Goal: Information Seeking & Learning: Learn about a topic

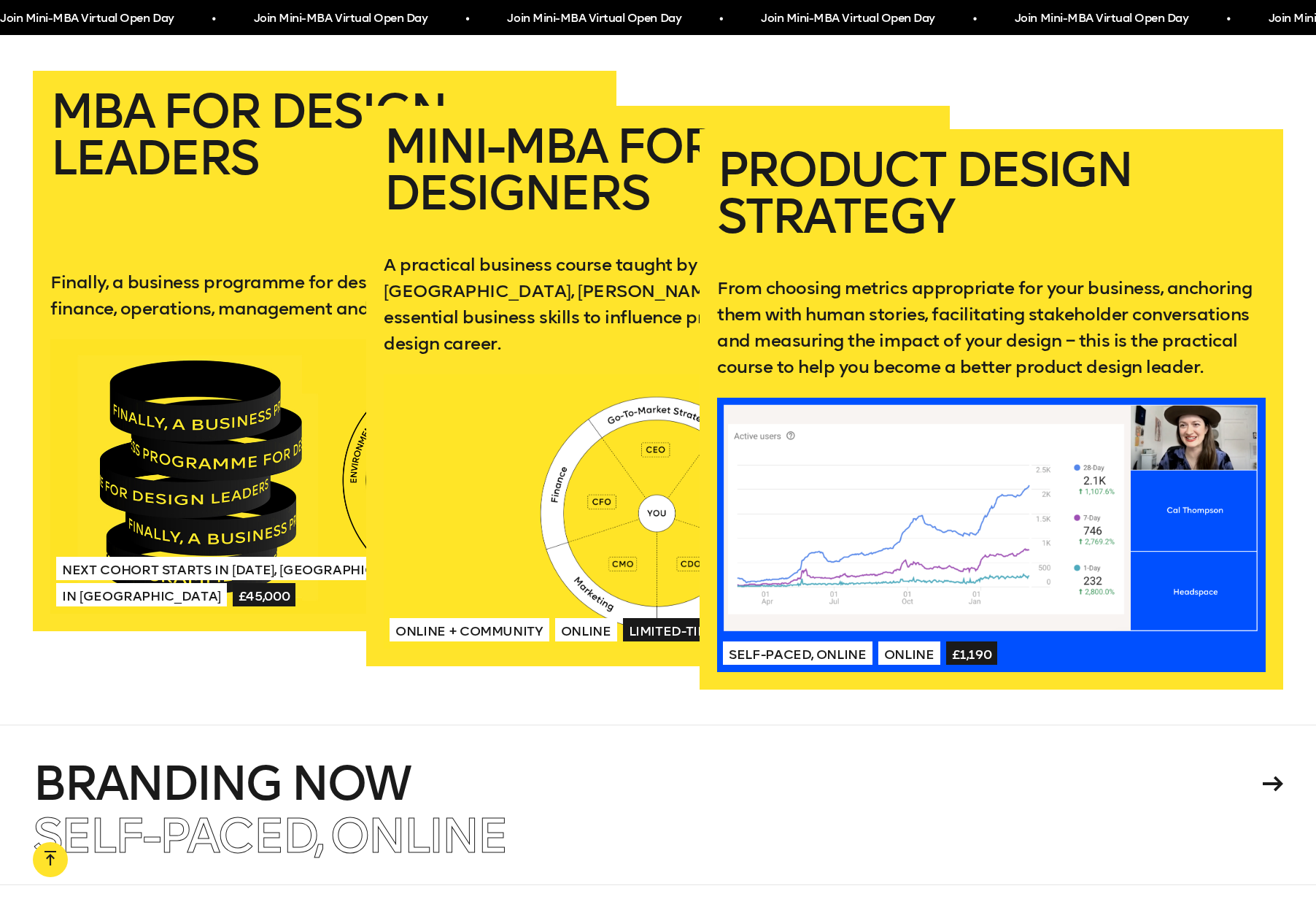
scroll to position [2990, 0]
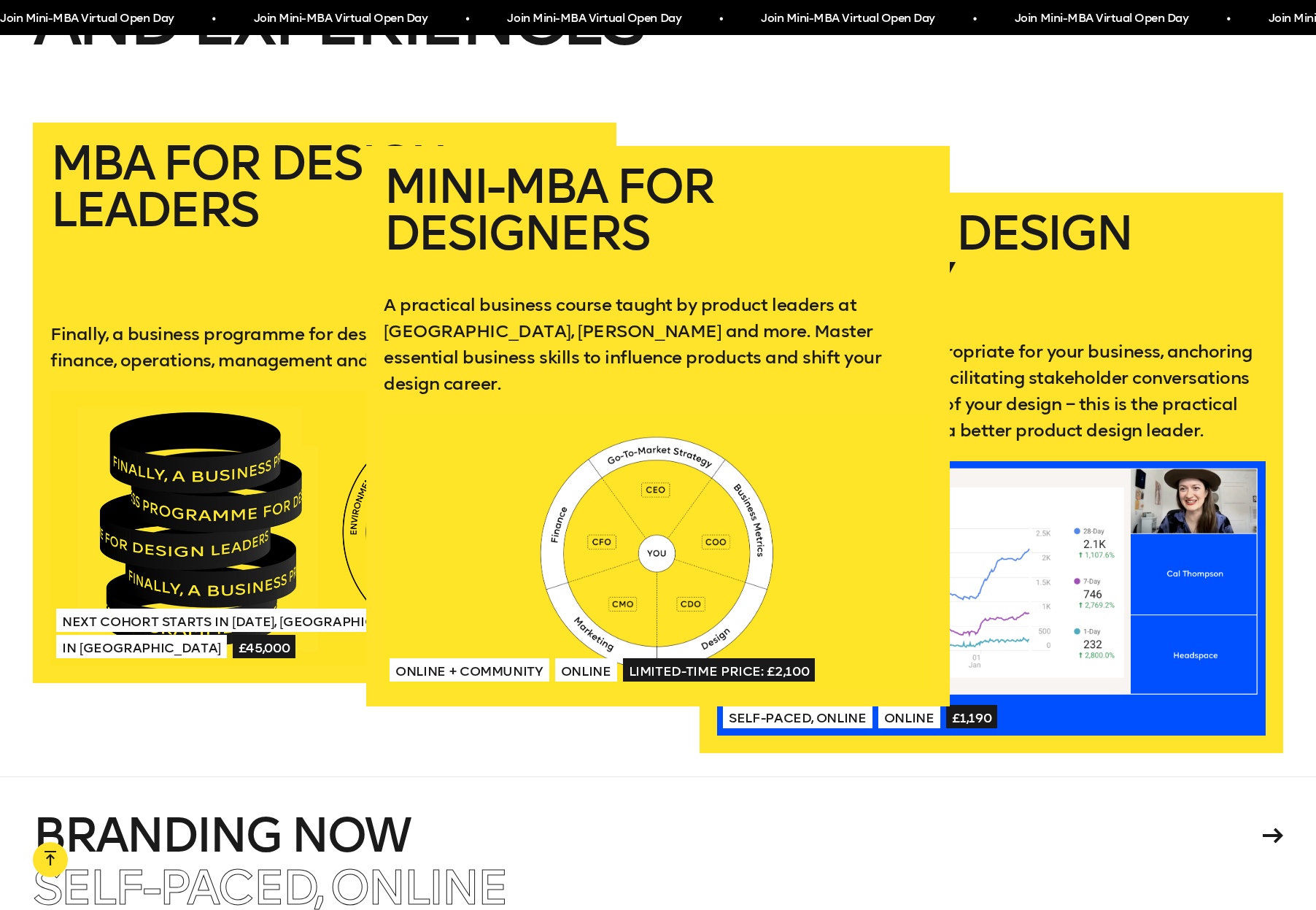
click at [752, 250] on h2 "Mini-MBA for Designers" at bounding box center [658, 215] width 549 height 105
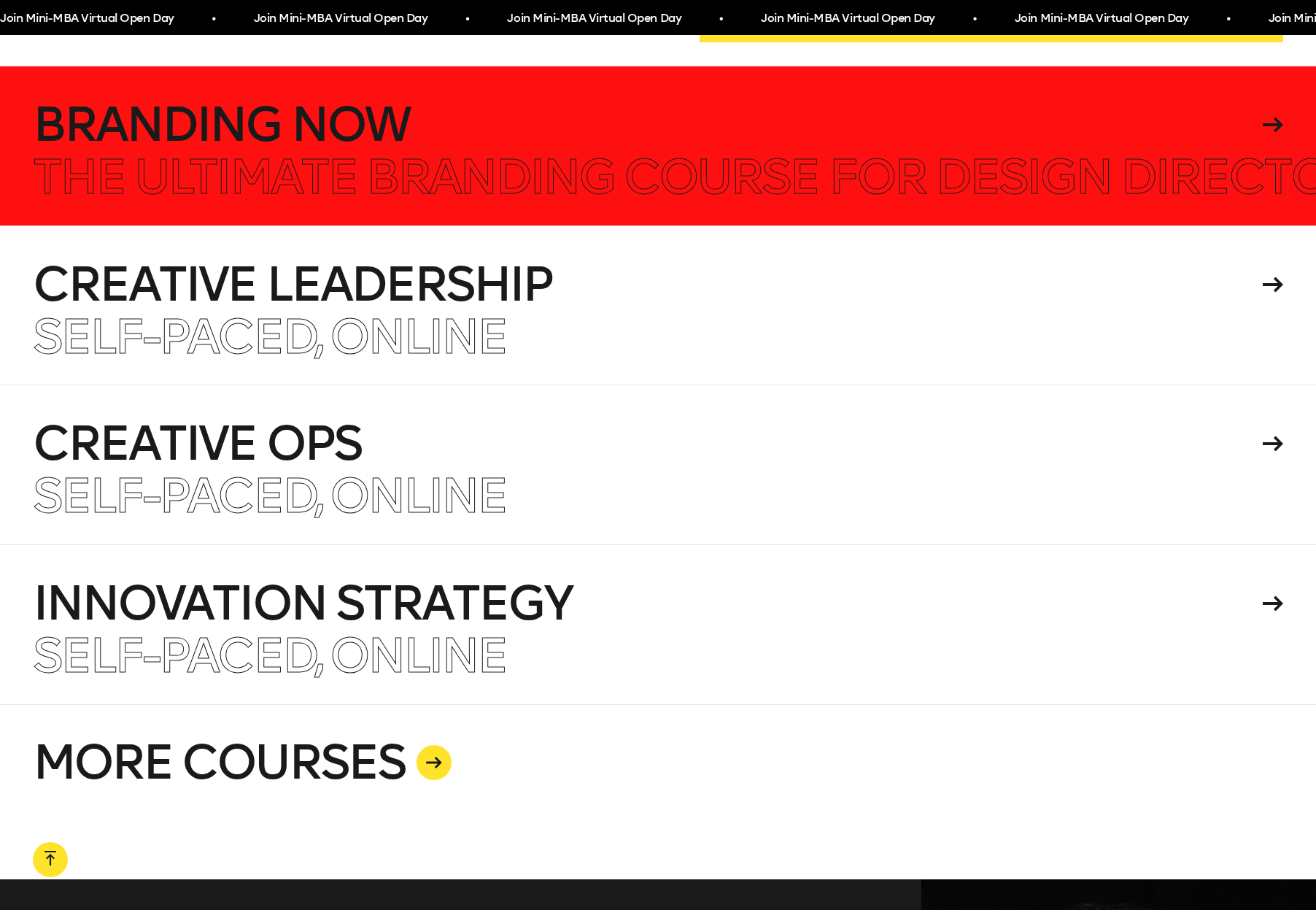
scroll to position [3708, 0]
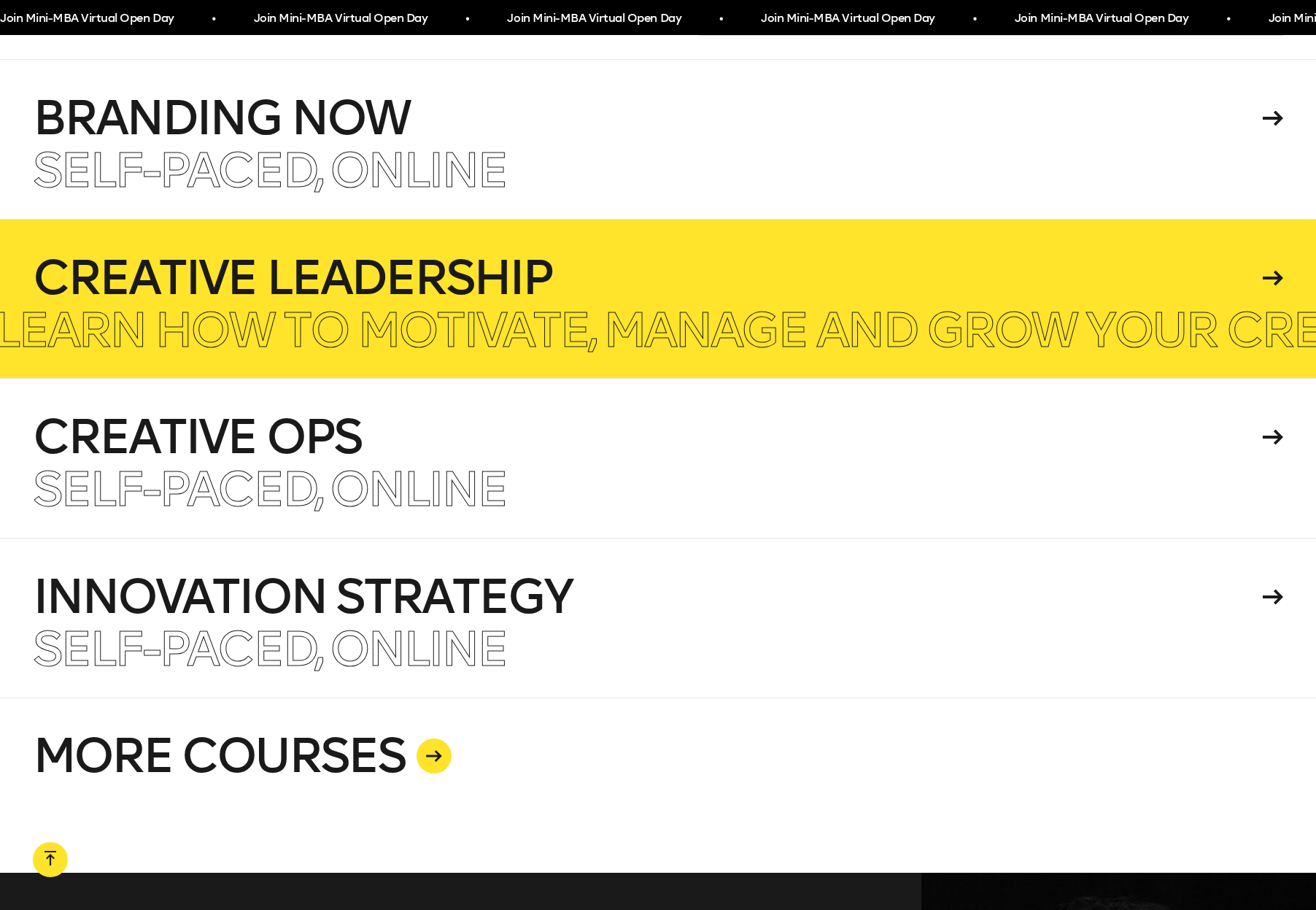
click at [433, 309] on p "Learn how to motivate, manage and grow your creative team." at bounding box center [794, 330] width 1601 height 47
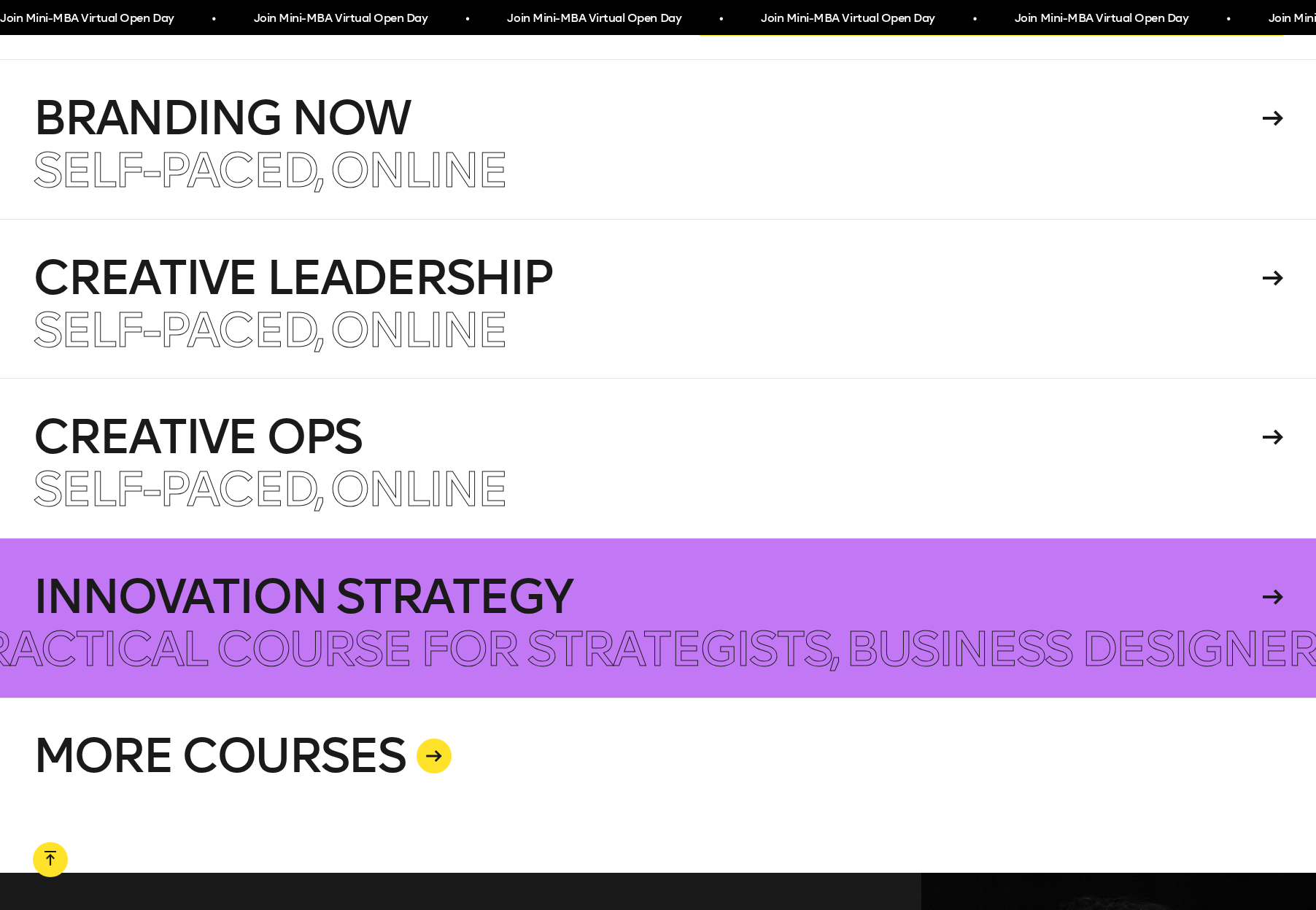
click at [287, 603] on h4 "Innovation Strategy" at bounding box center [645, 596] width 1225 height 47
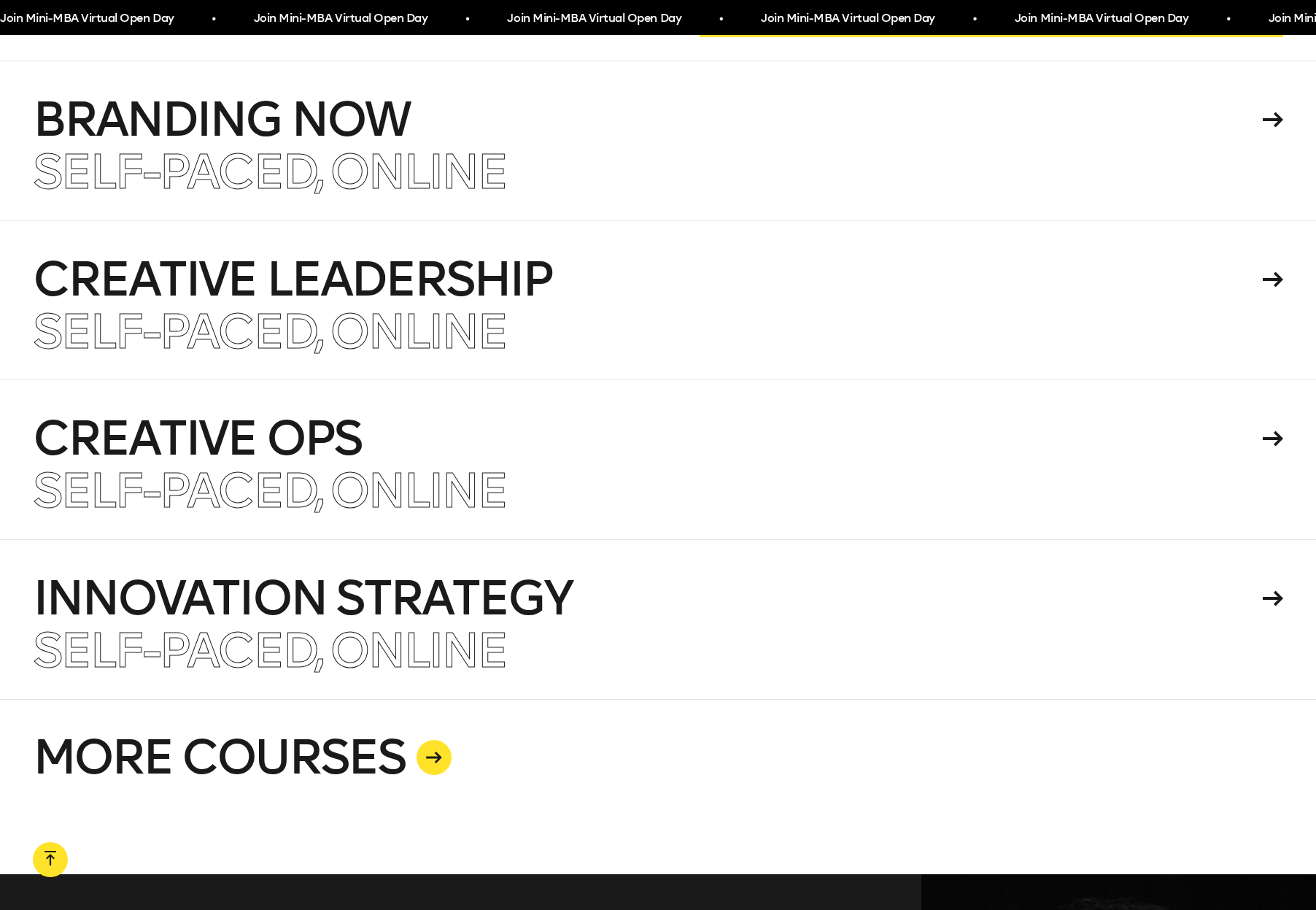
scroll to position [3707, 0]
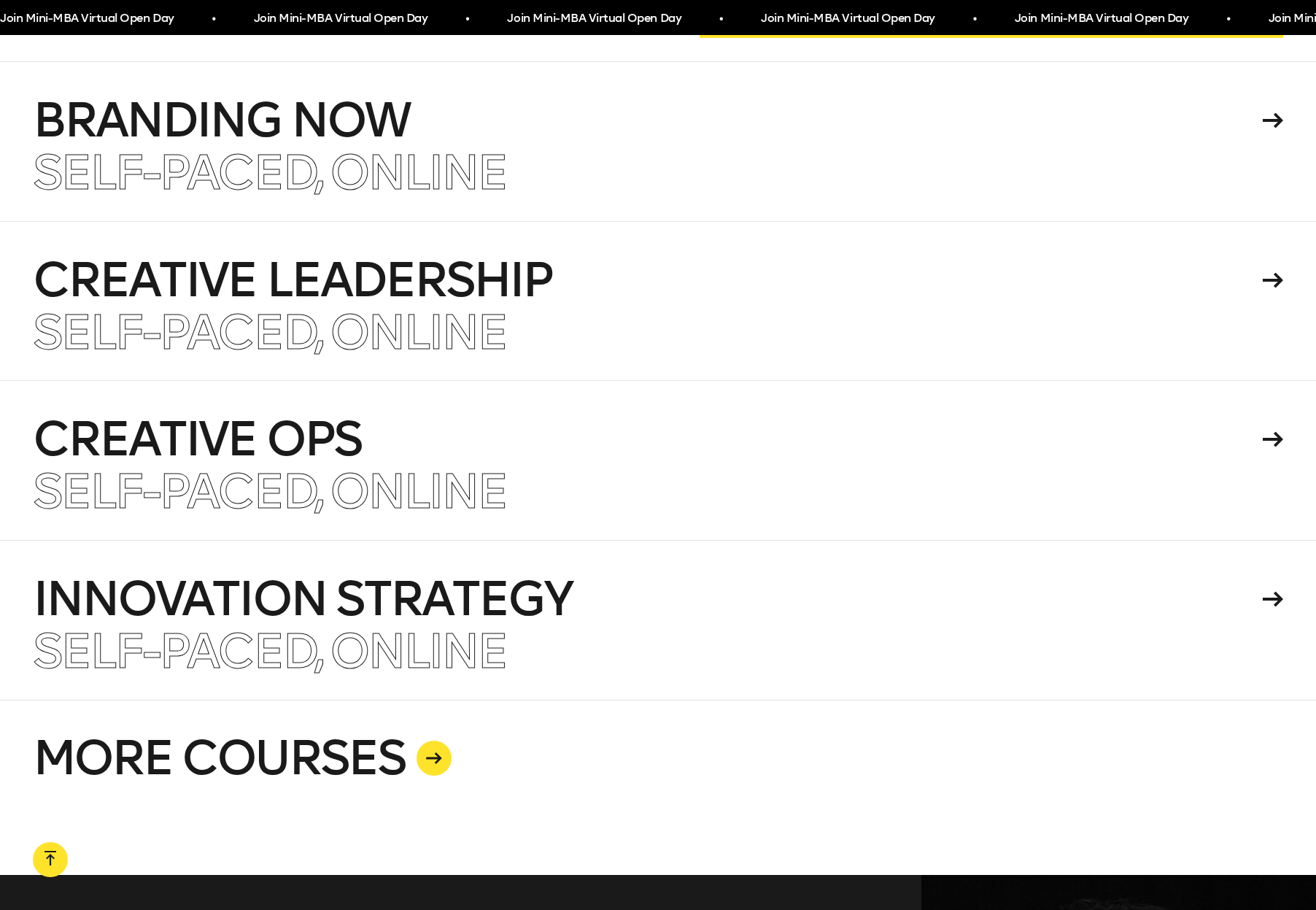
click at [266, 710] on link "MORE COURSES" at bounding box center [658, 787] width 1251 height 175
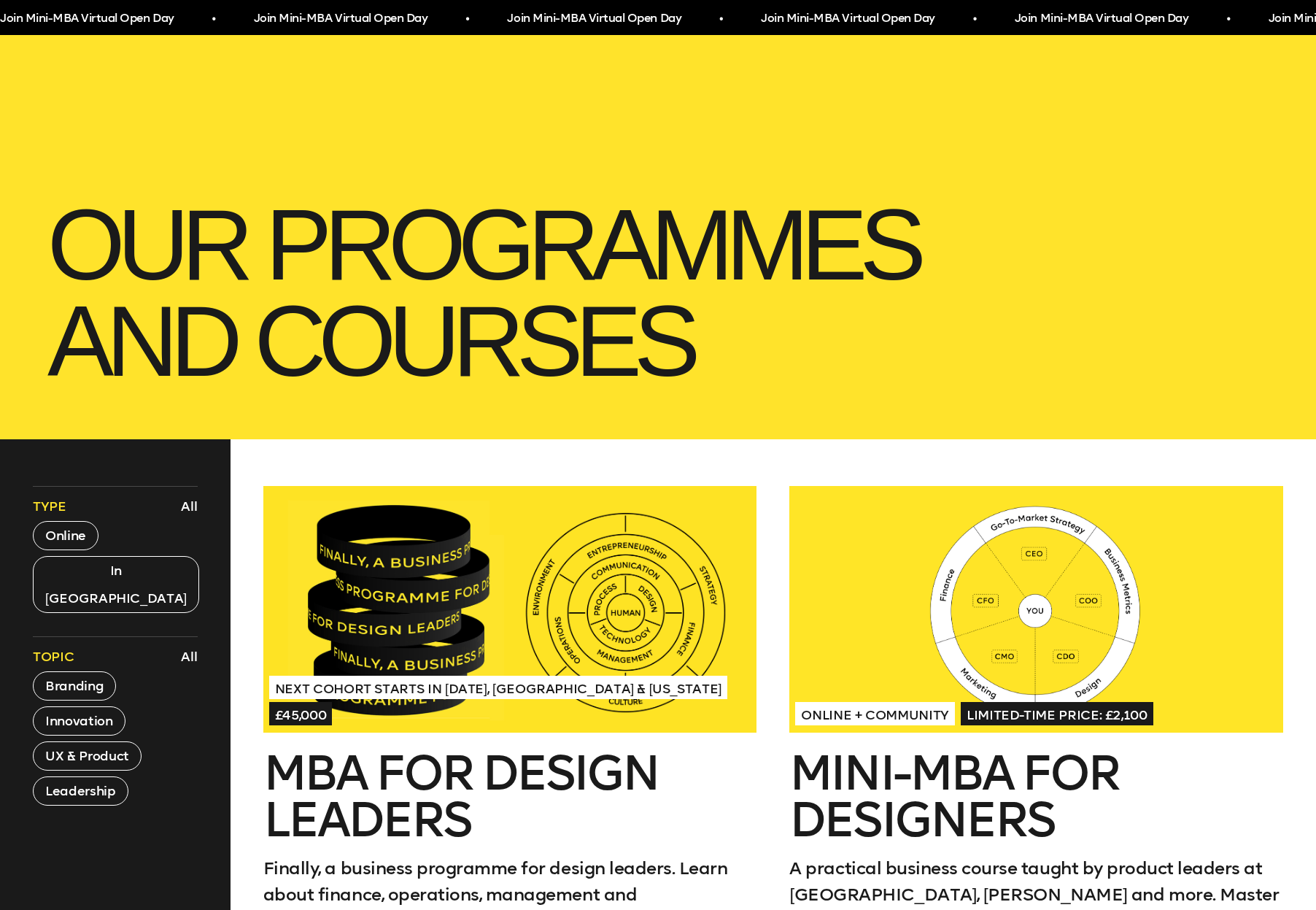
scroll to position [295, 0]
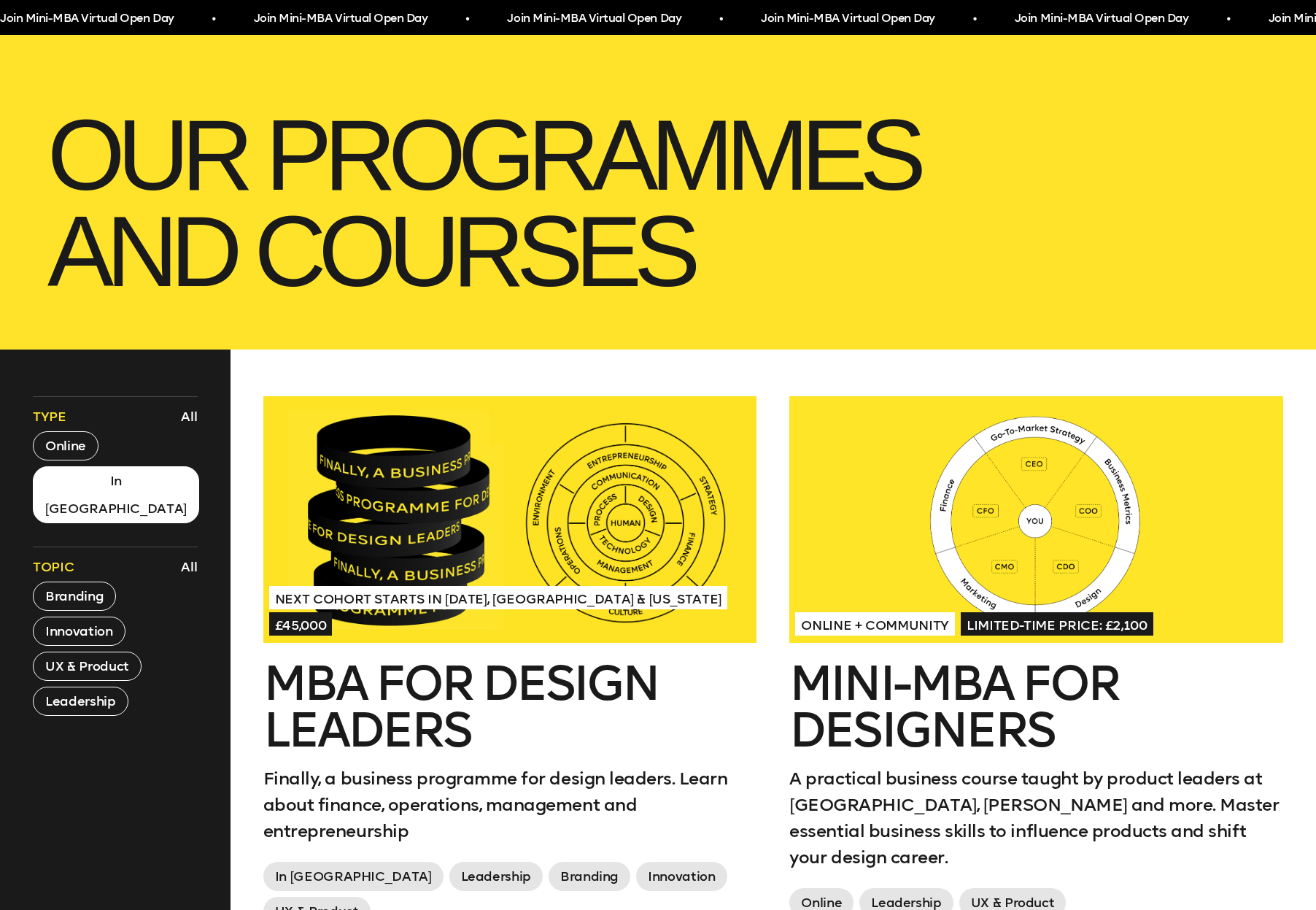
click at [67, 476] on button "In London" at bounding box center [116, 494] width 167 height 57
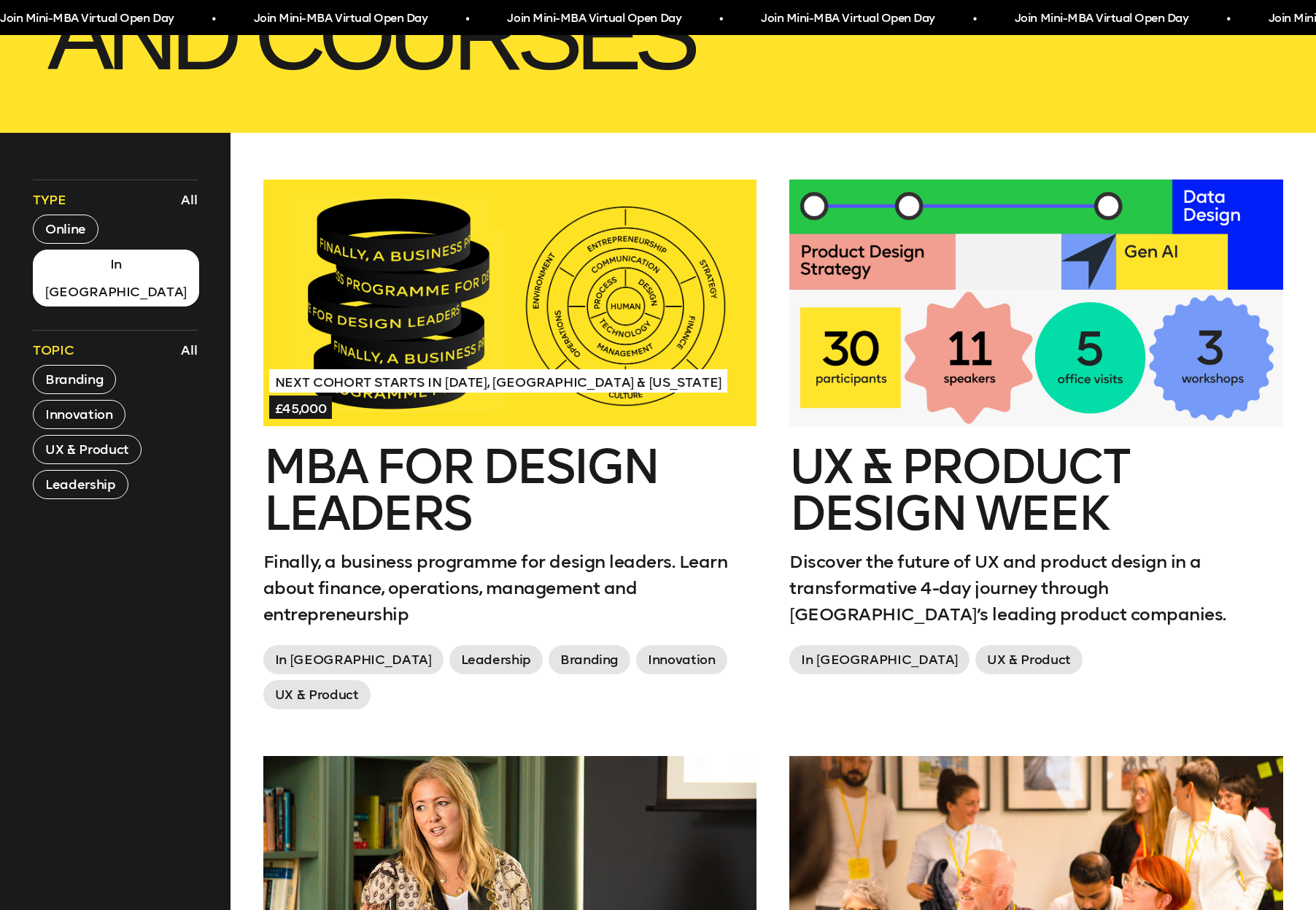
scroll to position [533, 0]
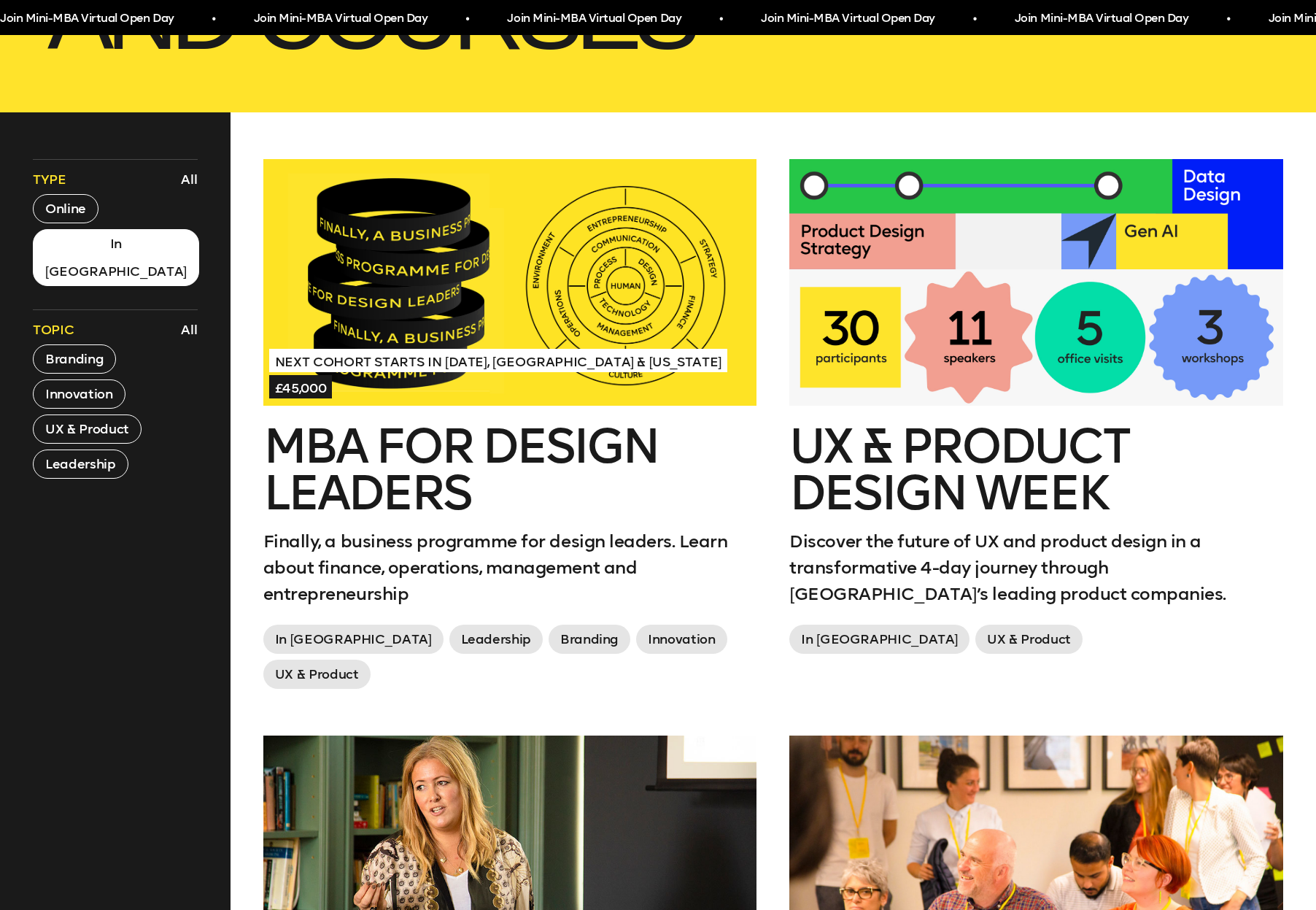
click at [1176, 347] on div at bounding box center [1036, 282] width 494 height 247
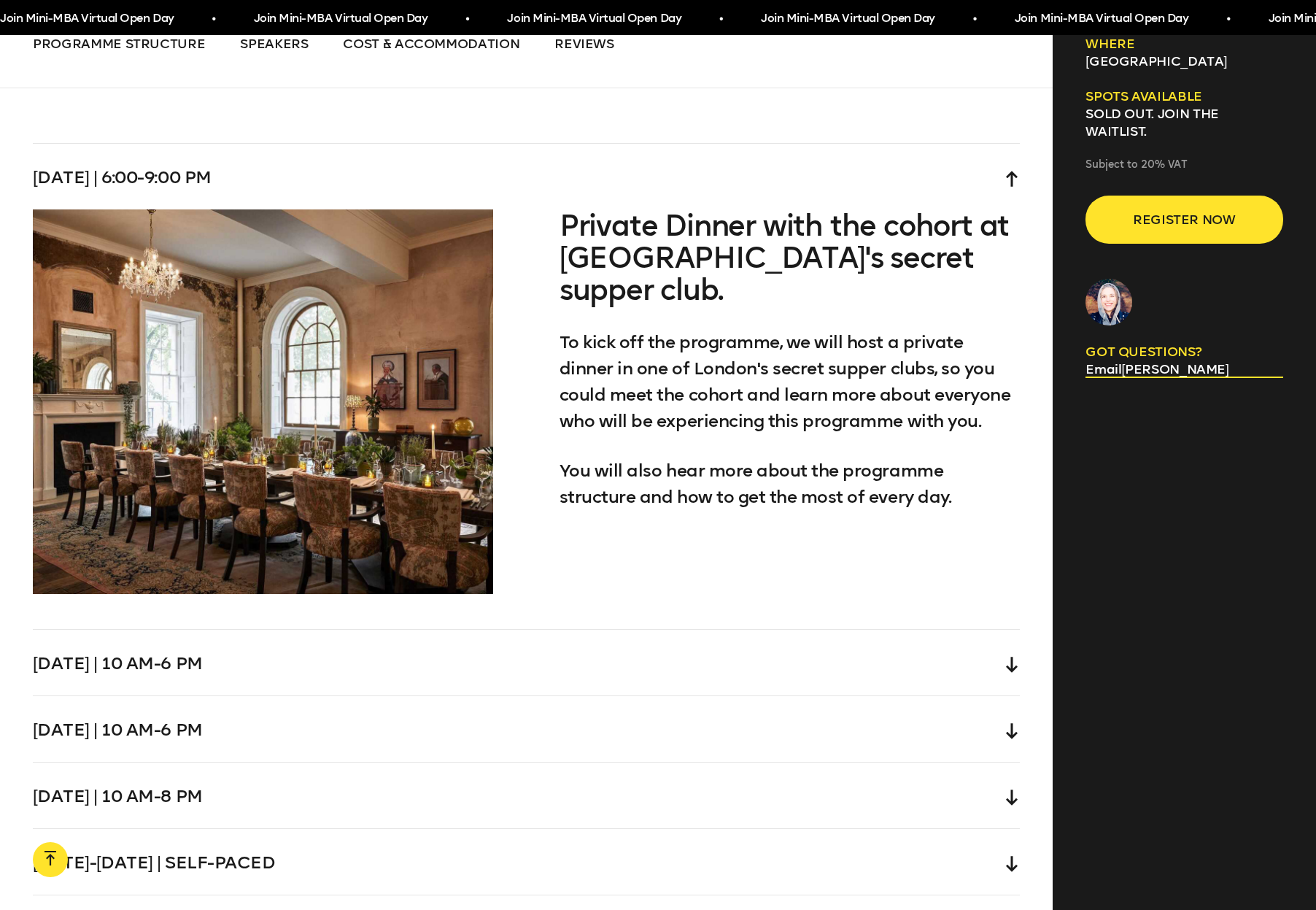
scroll to position [4367, 0]
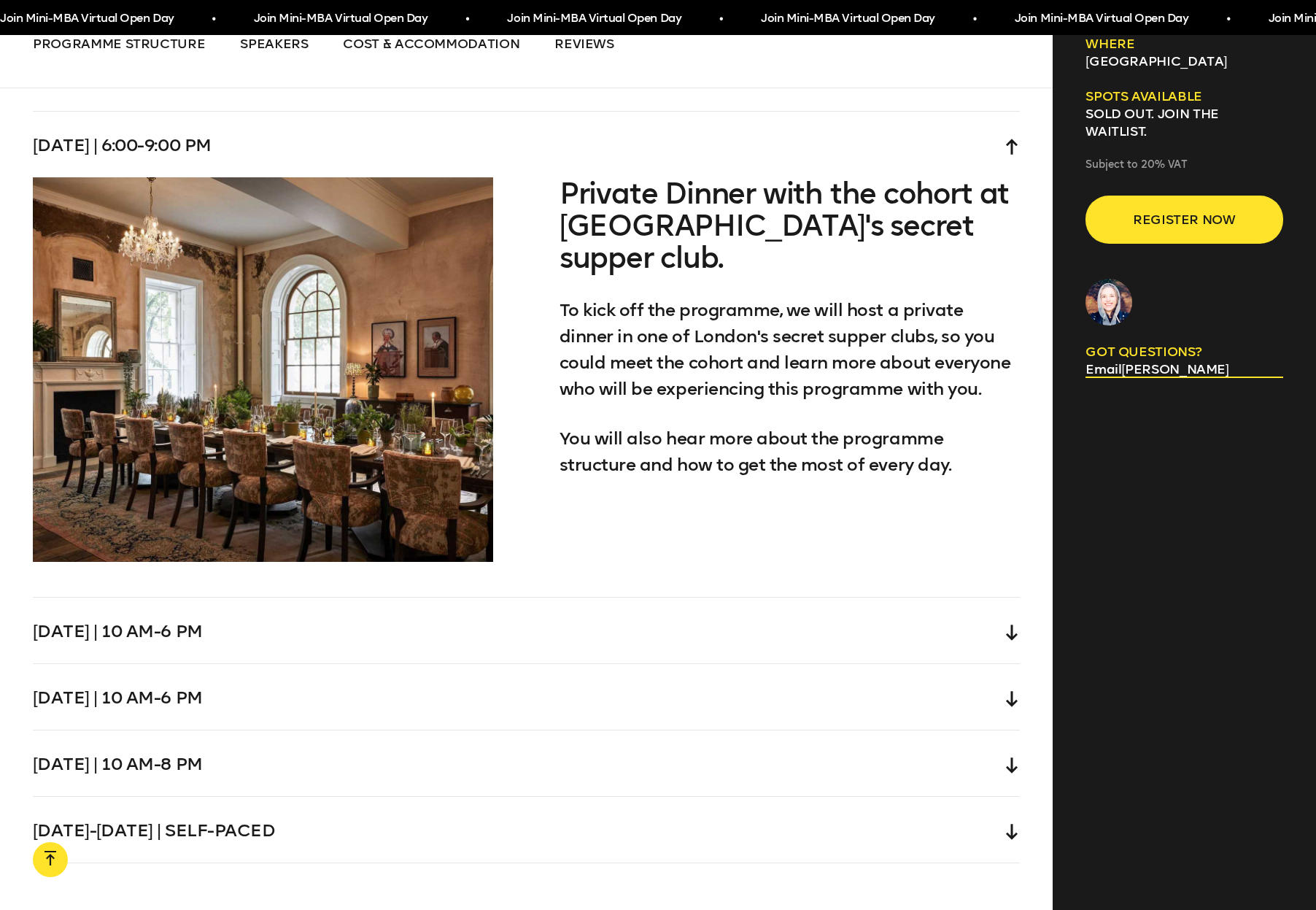
click at [469, 597] on div "Wednesday | 10 am-6 pm" at bounding box center [526, 630] width 988 height 66
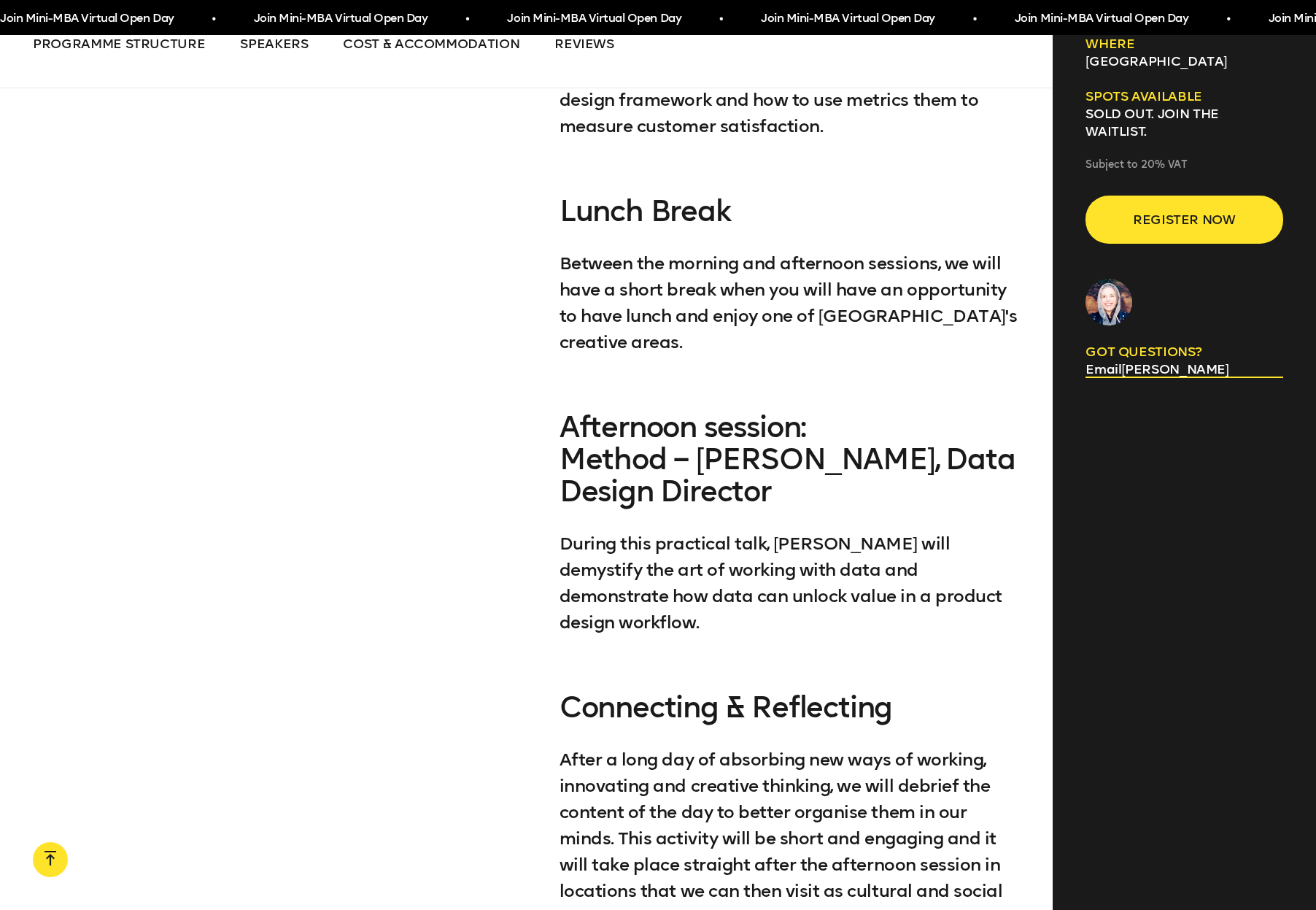
scroll to position [5246, 0]
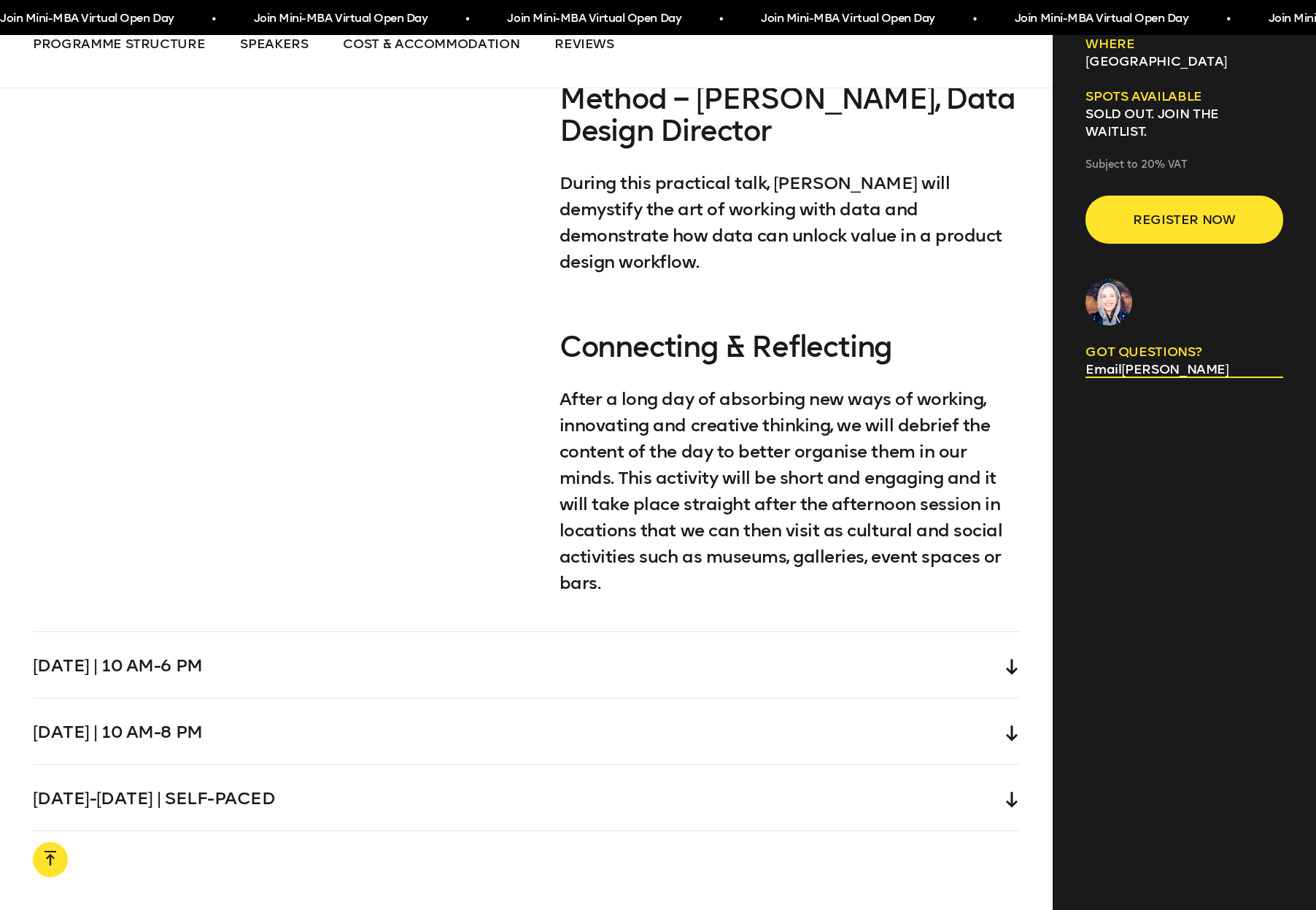
click at [444, 632] on div "Thursday | 10 am-6 pm" at bounding box center [526, 665] width 988 height 66
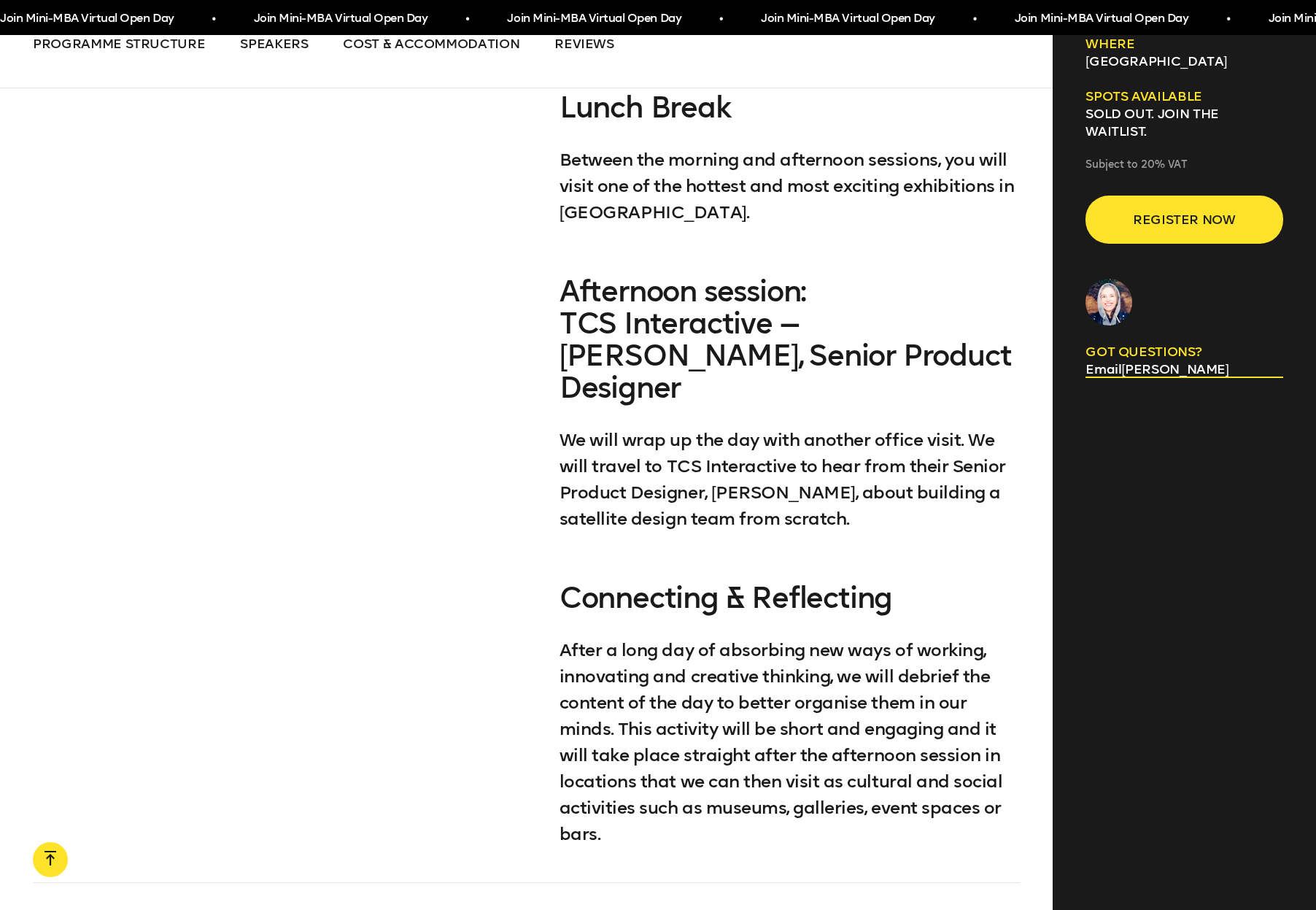
scroll to position [5300, 0]
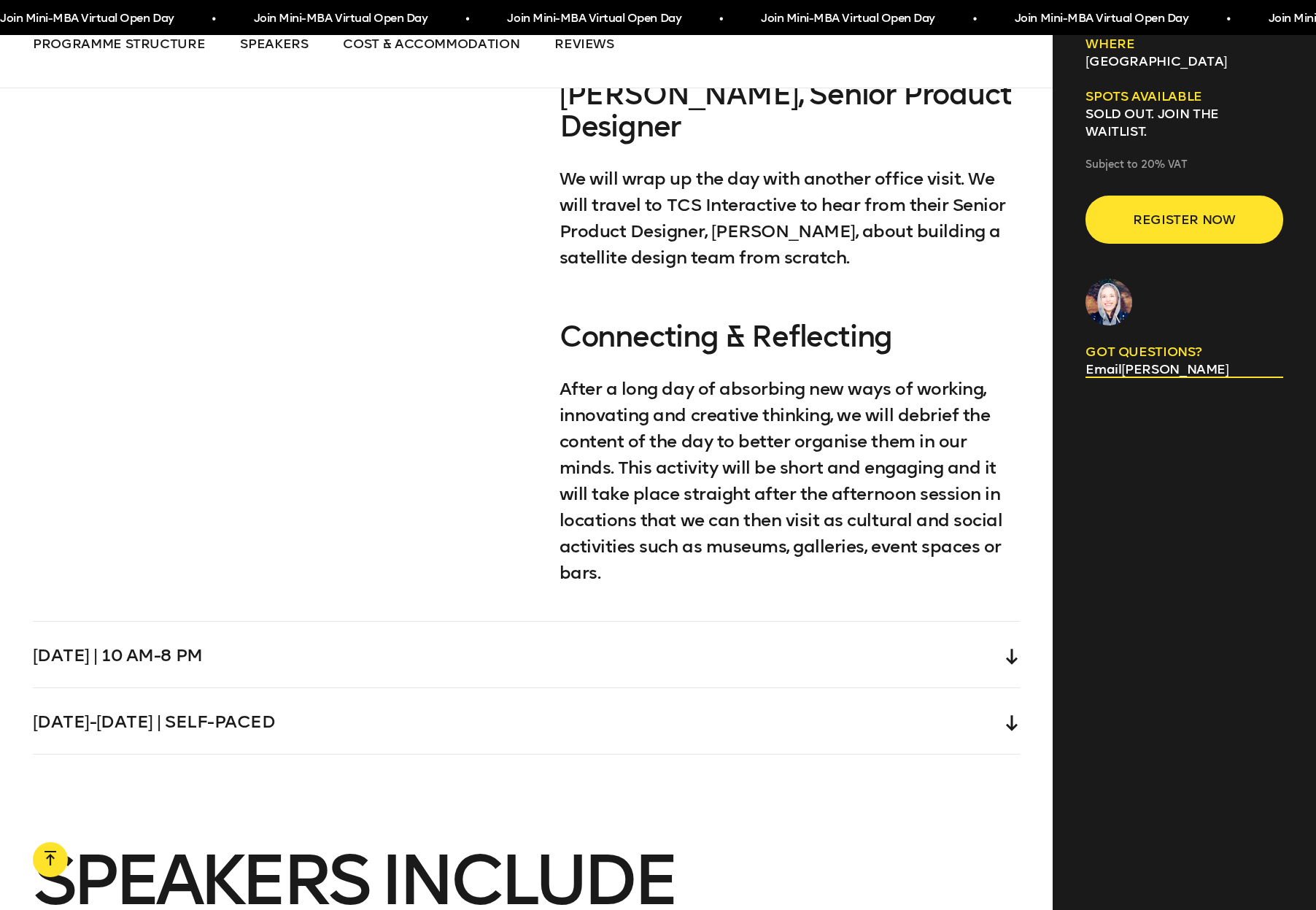
click at [469, 622] on div "Friday | 10 am-8 pm" at bounding box center [526, 655] width 988 height 66
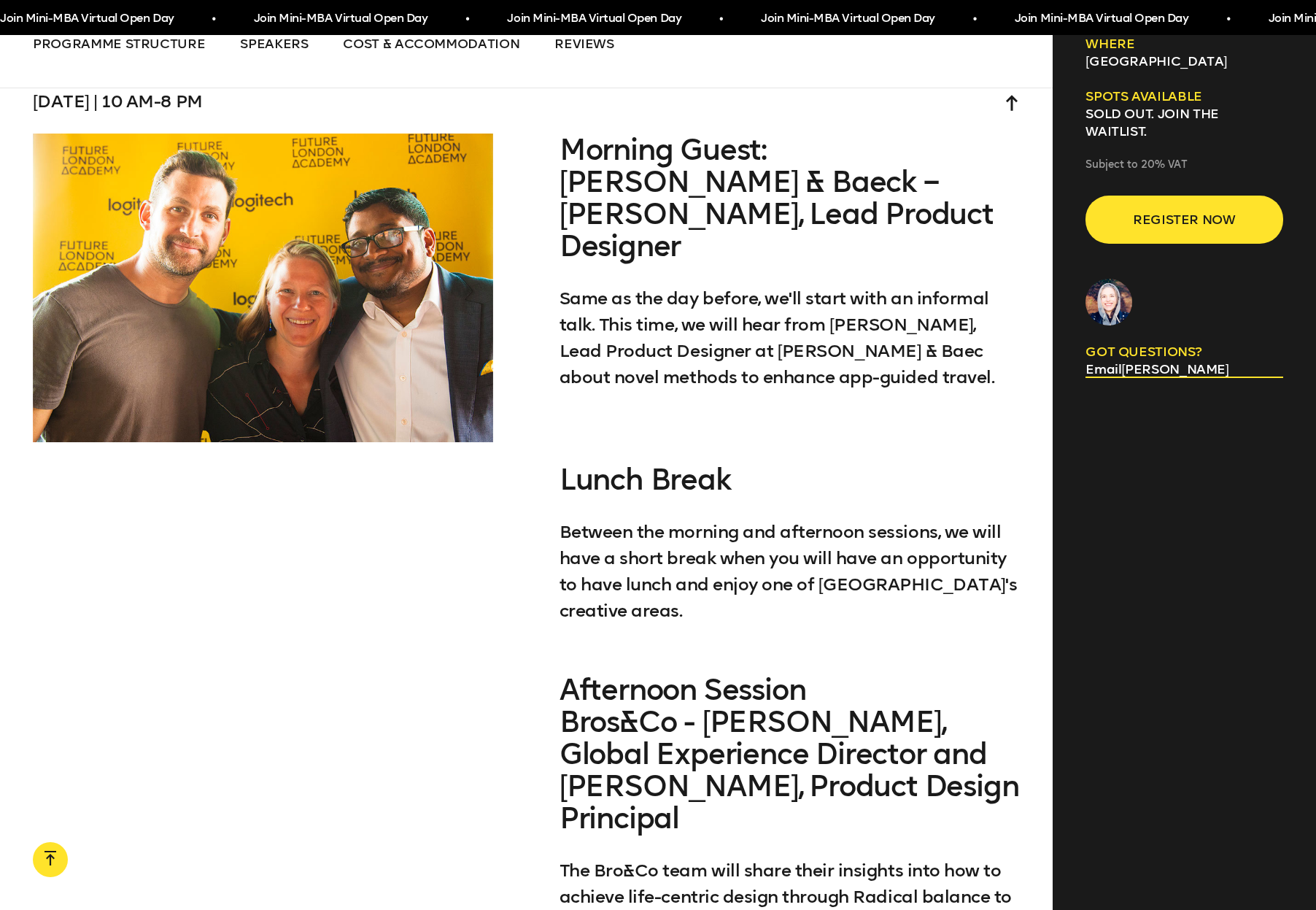
scroll to position [4738, 0]
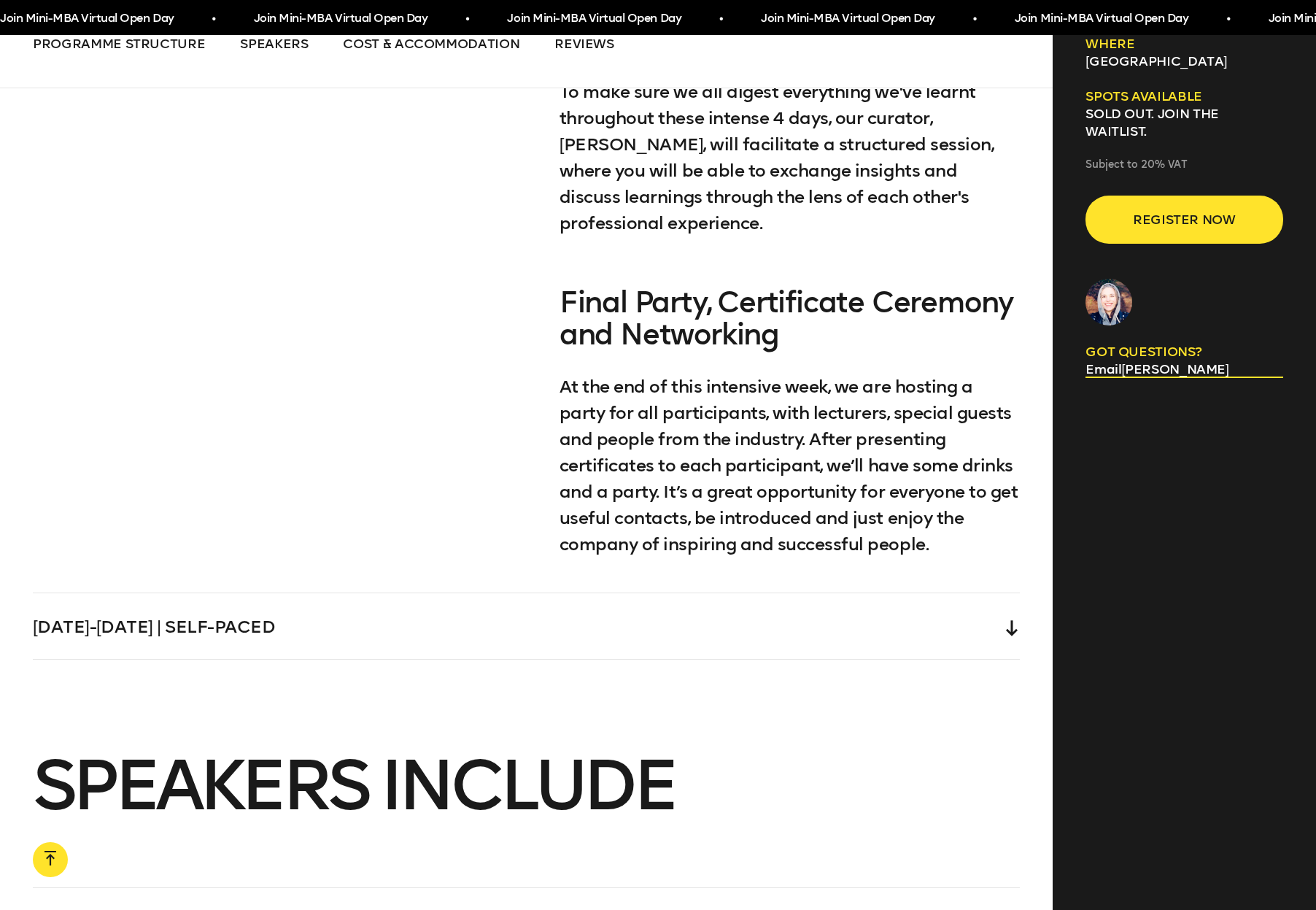
click at [458, 593] on div "Saturday-Sunday | Self-paced" at bounding box center [526, 626] width 988 height 66
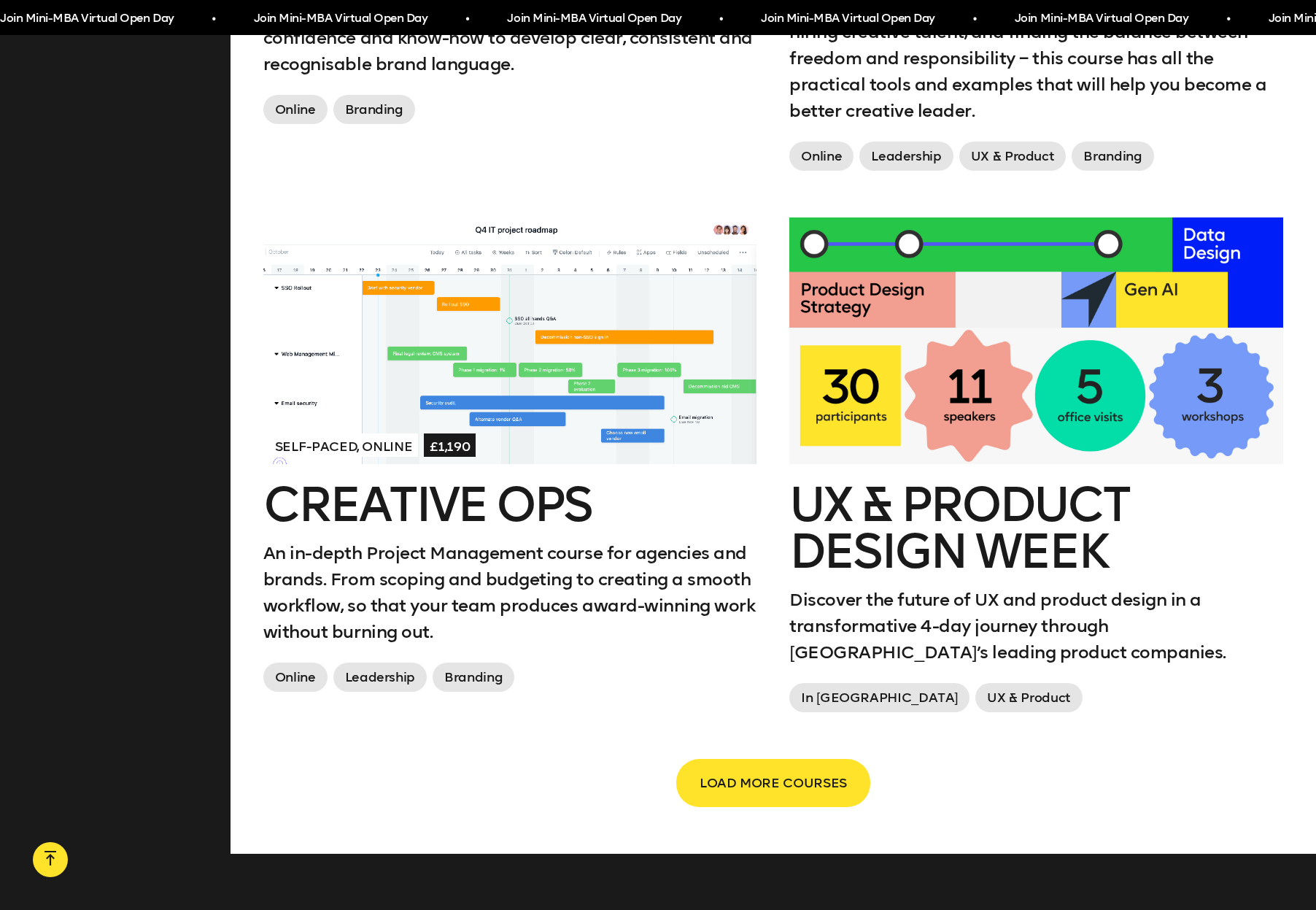
scroll to position [2241, 0]
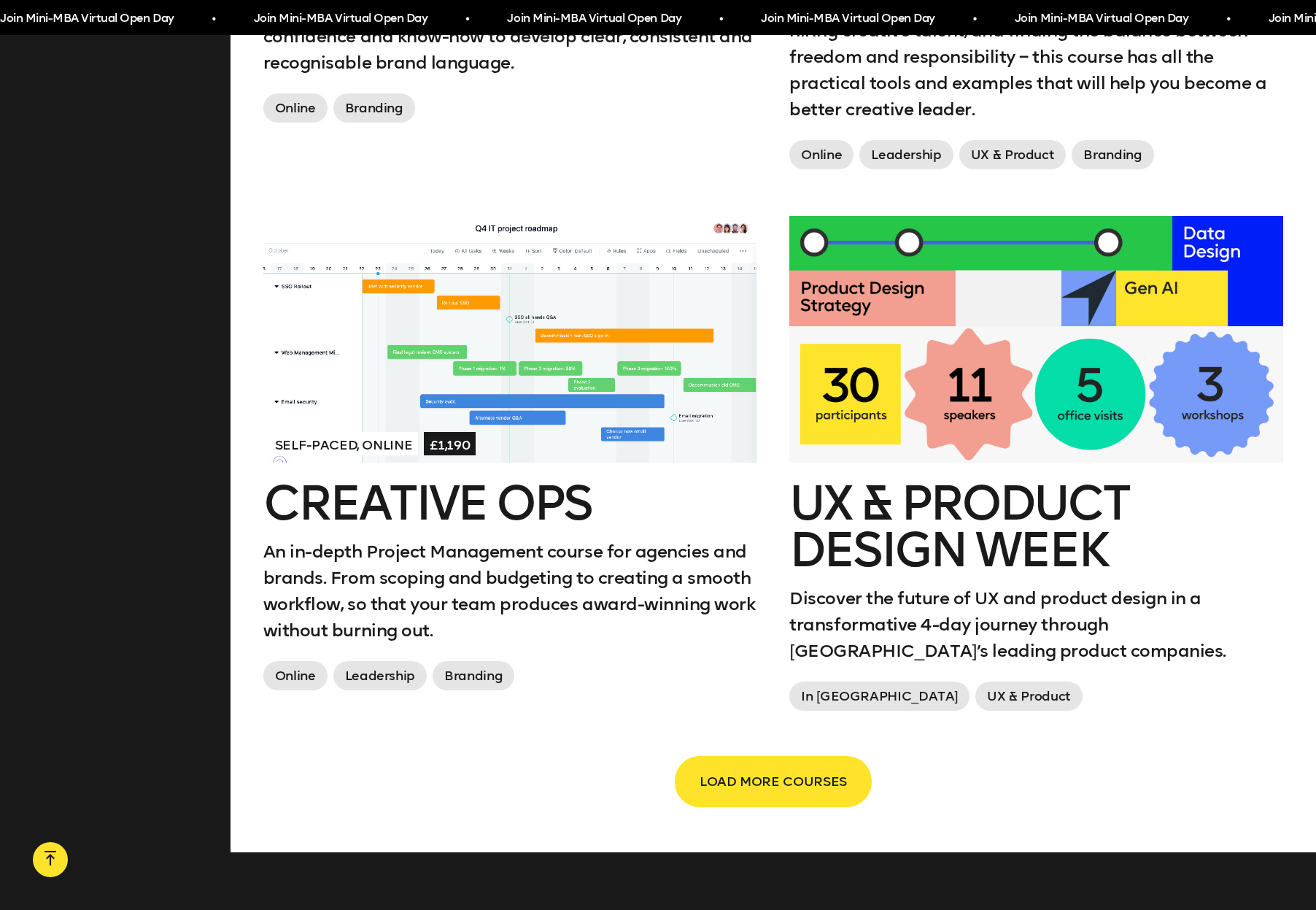
click at [733, 767] on span "LOAD MORE COURSES" at bounding box center [773, 781] width 148 height 28
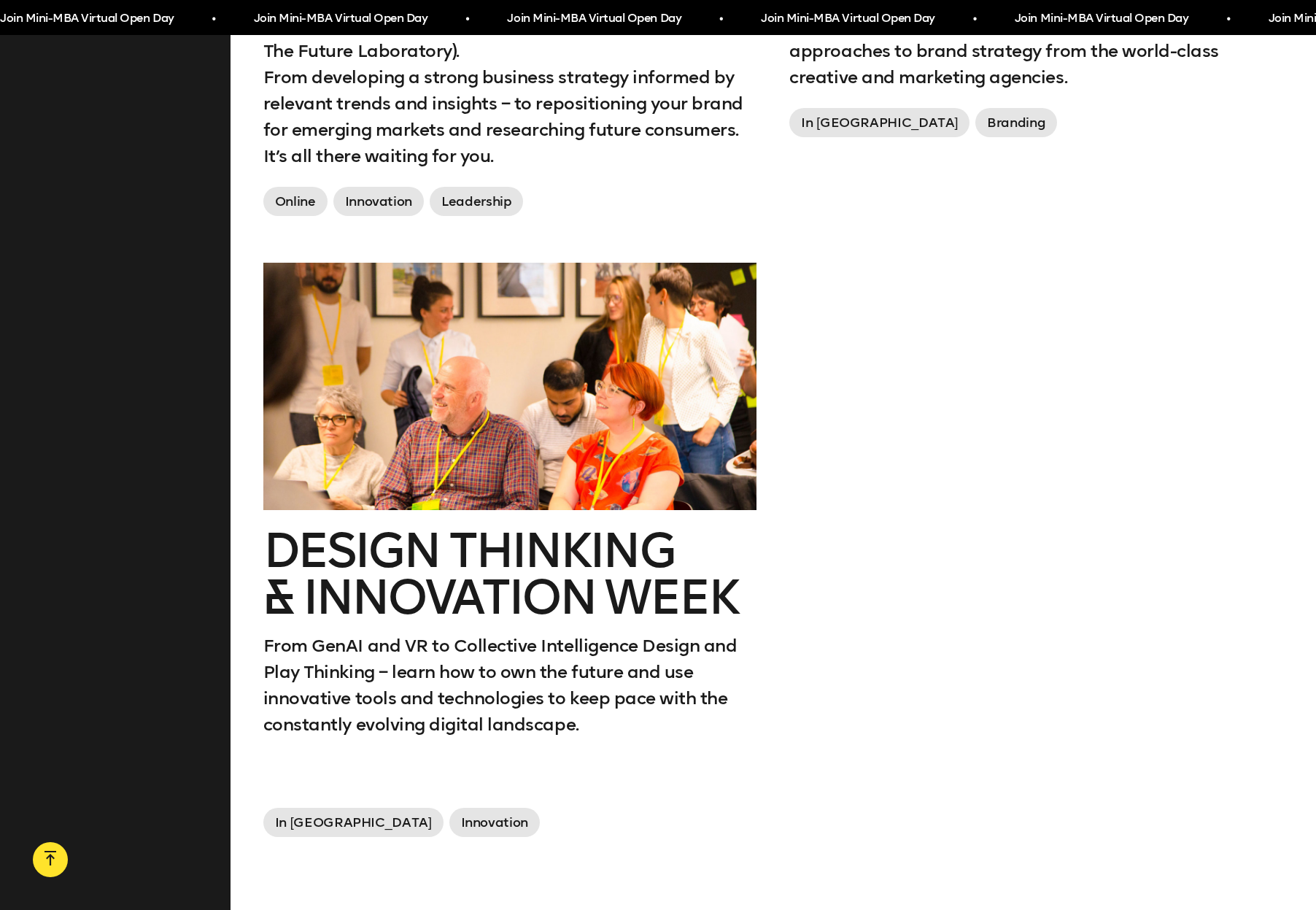
scroll to position [3412, 0]
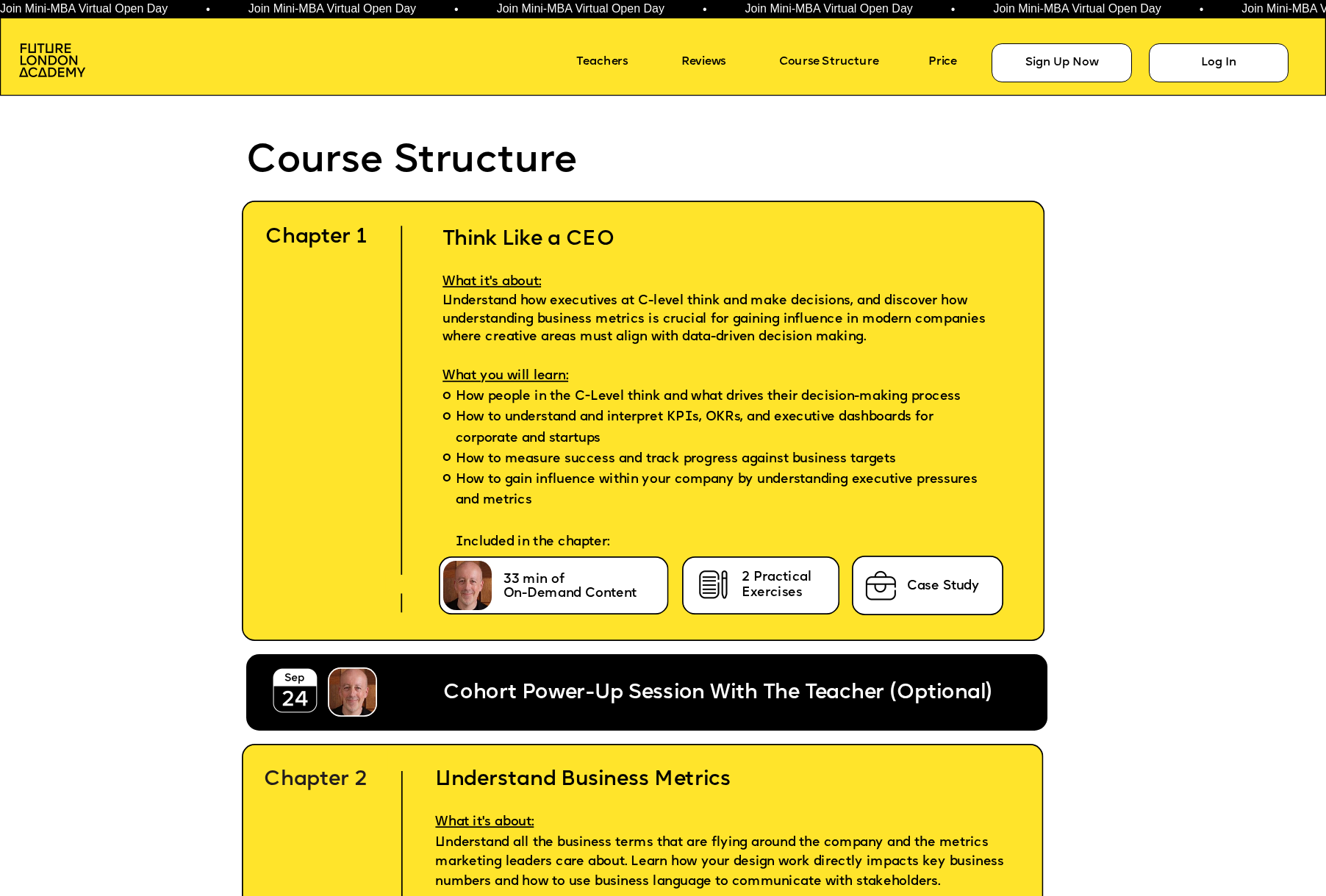
scroll to position [4098, 0]
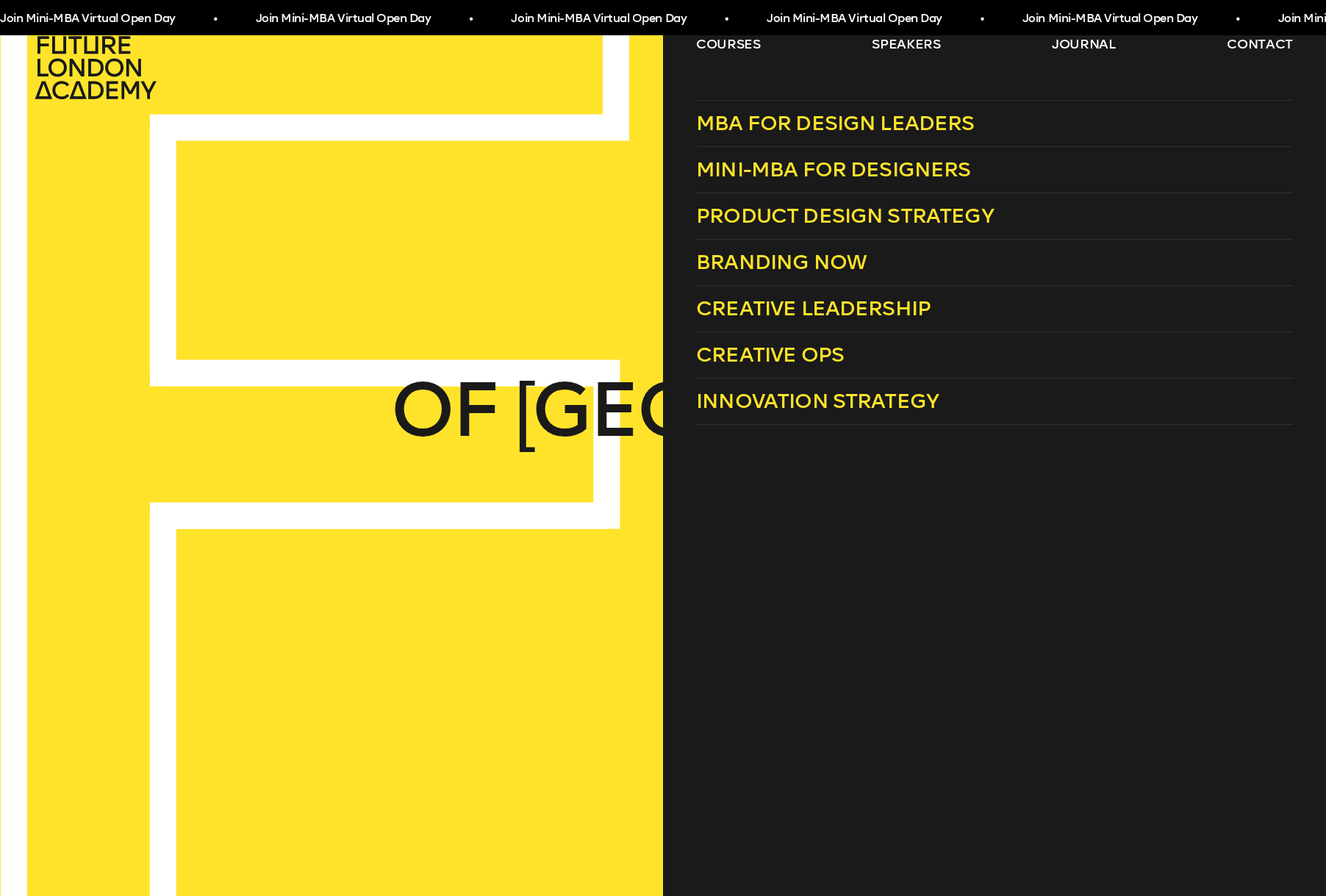
click at [683, 185] on div at bounding box center [663, 448] width 1326 height 896
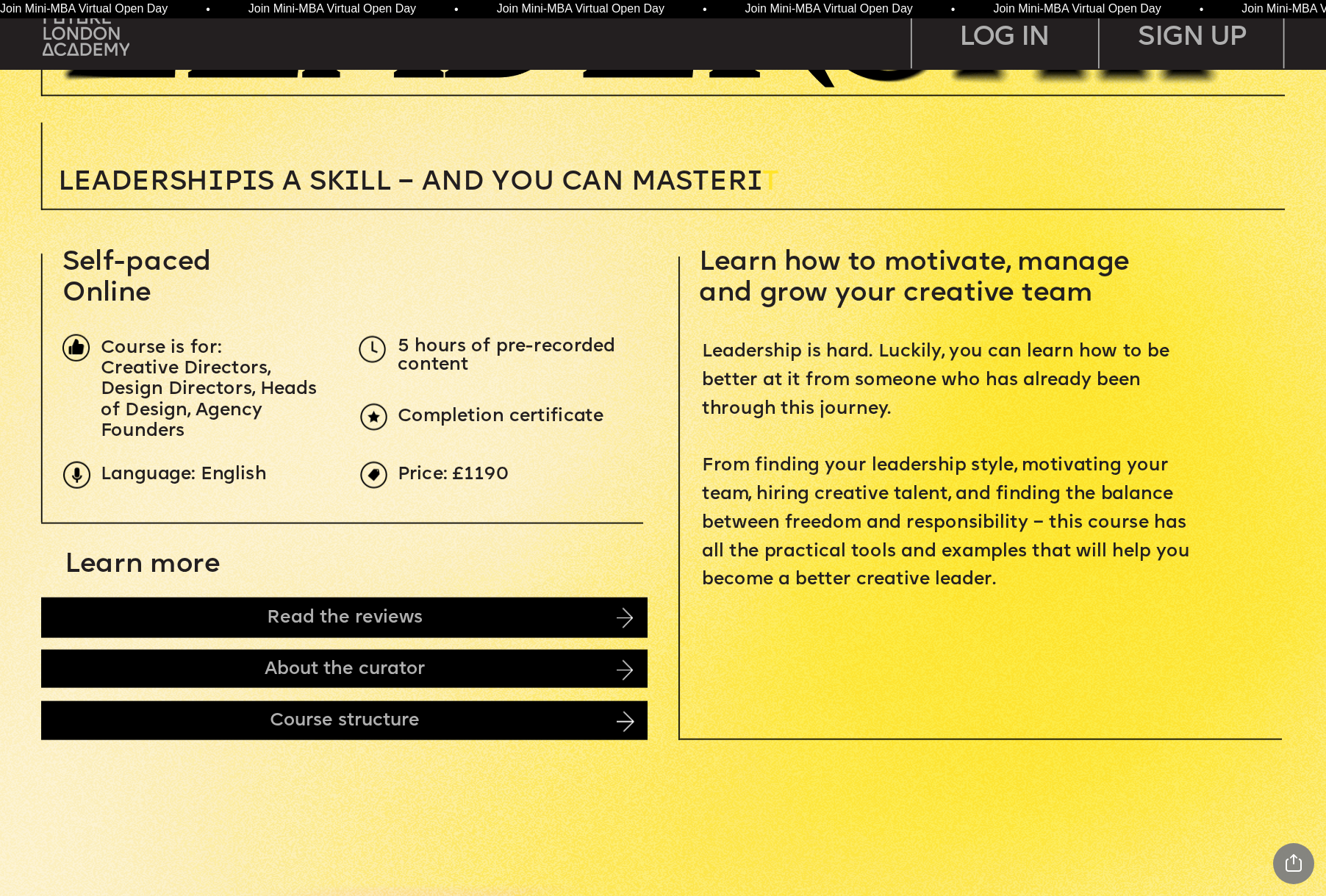
scroll to position [475, 0]
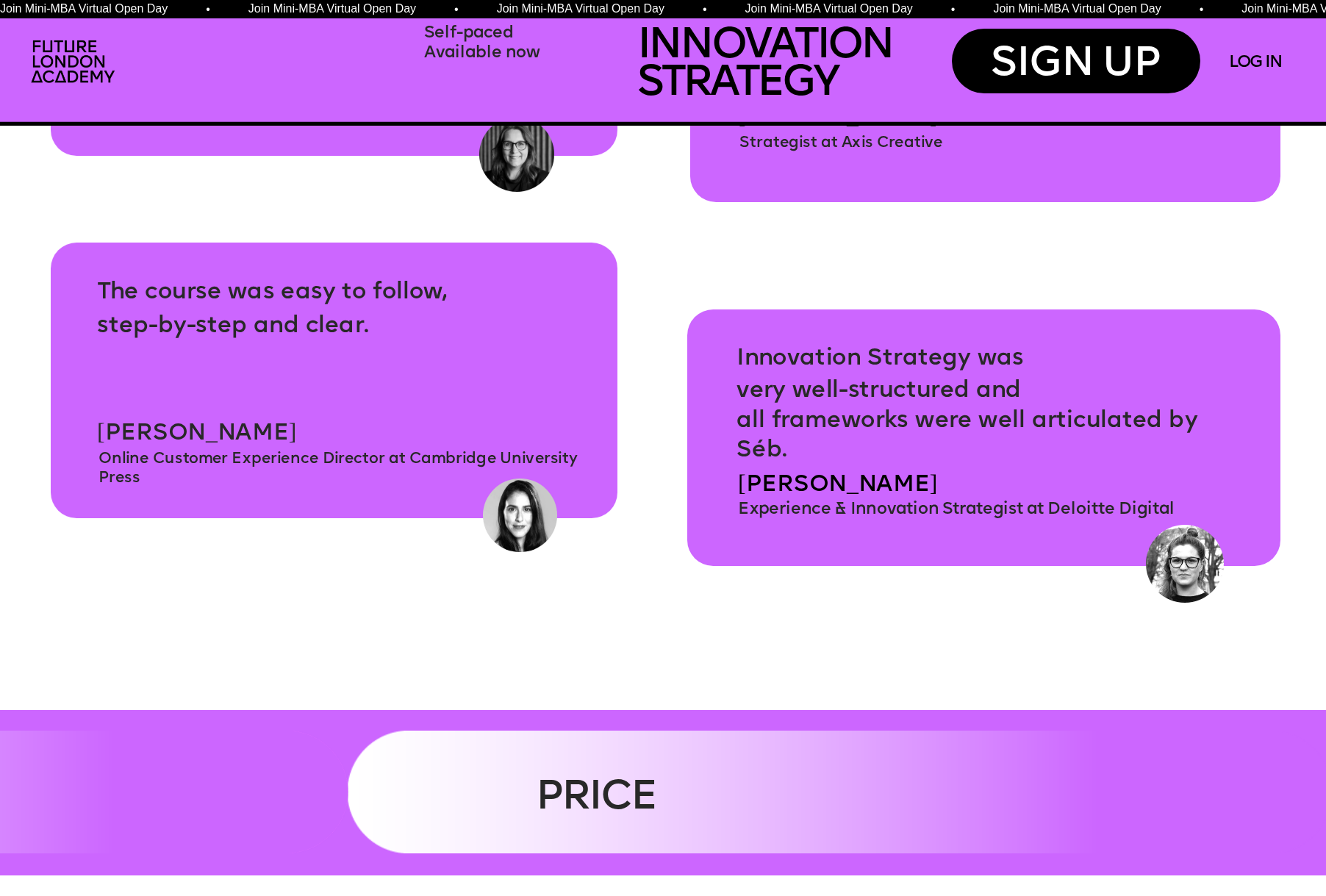
scroll to position [6811, 0]
